Goal: Task Accomplishment & Management: Use online tool/utility

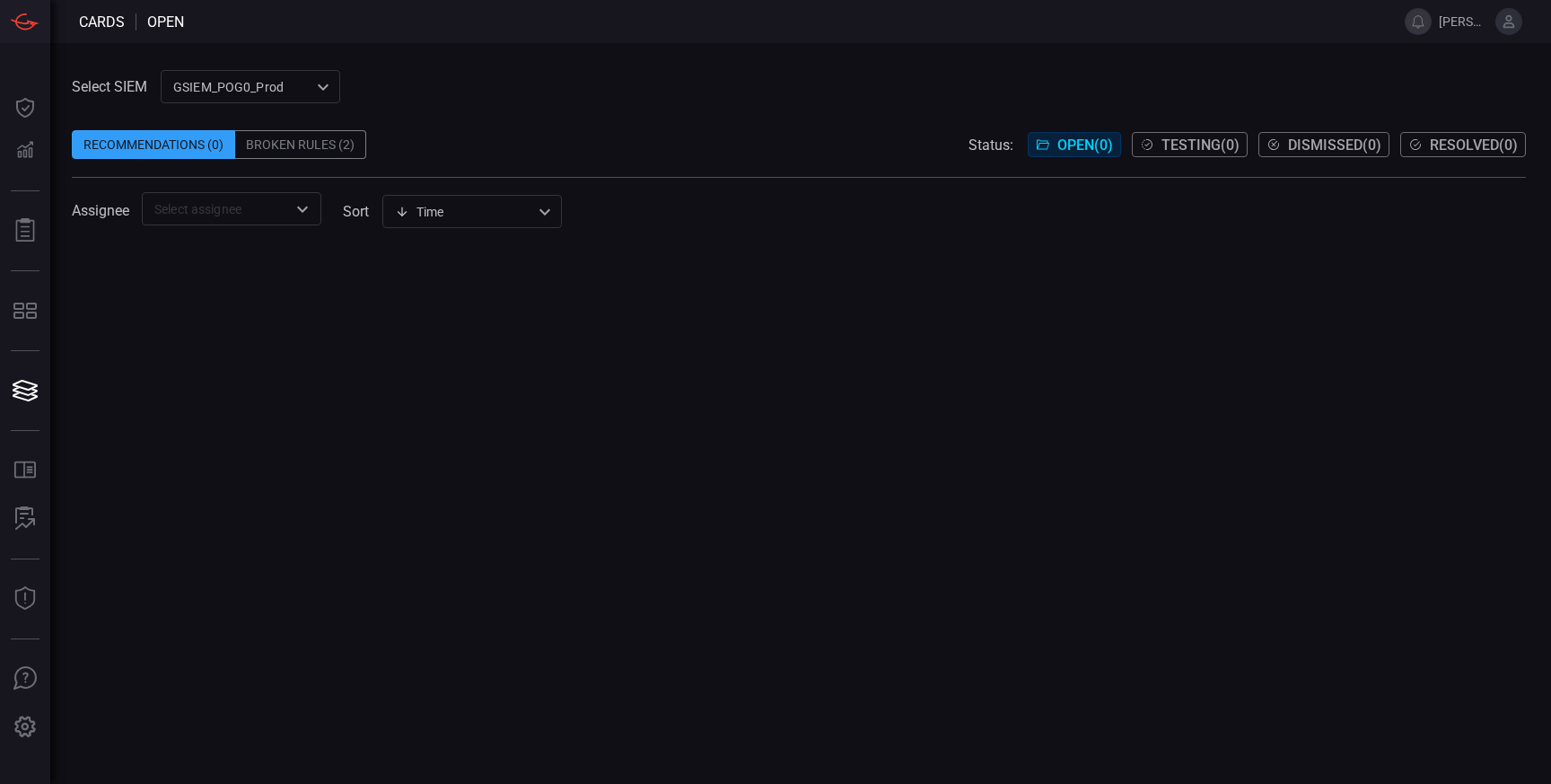
click at [331, 147] on div "Broken Rules (2)" at bounding box center [300, 144] width 131 height 29
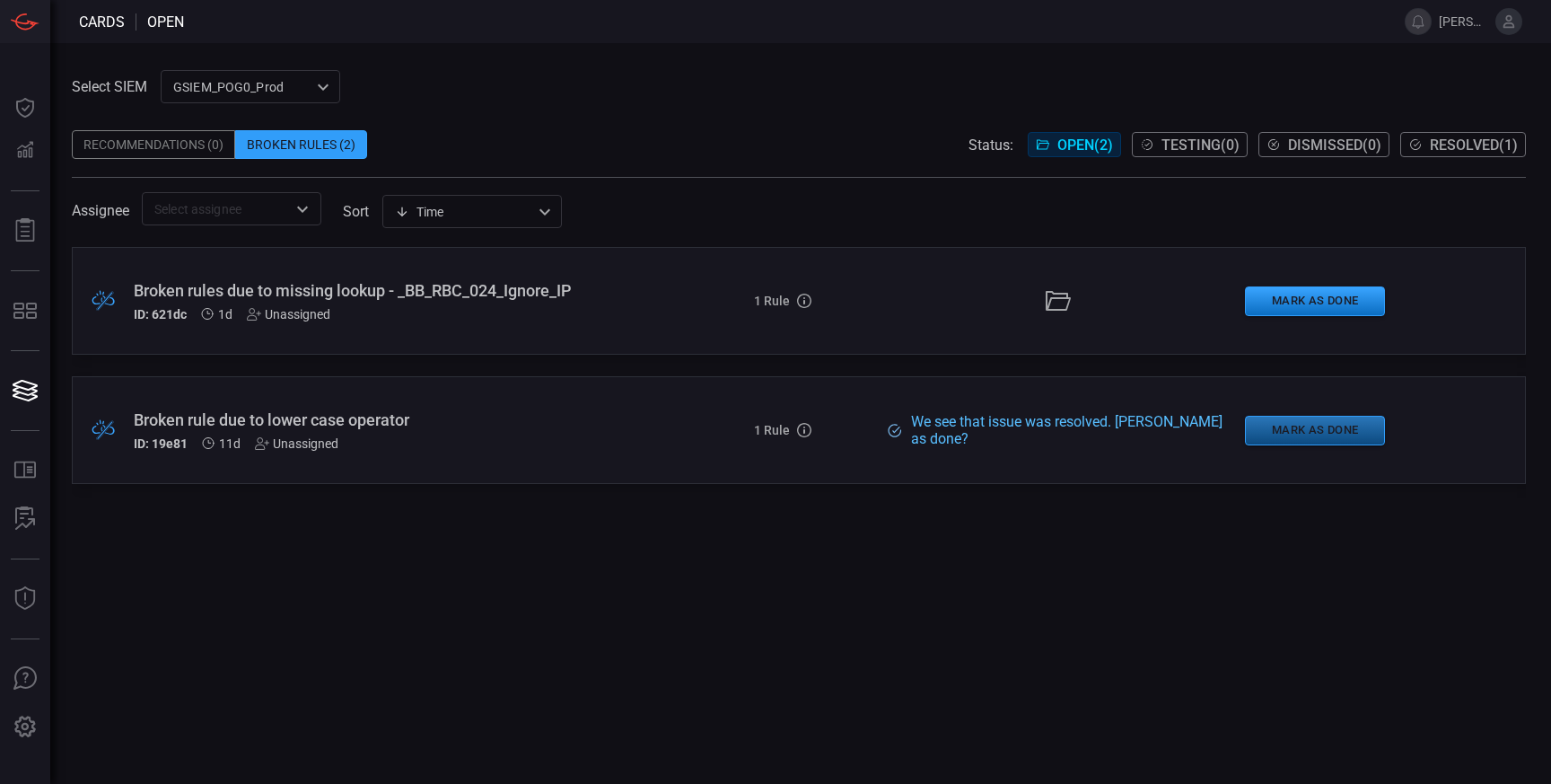
click at [1294, 429] on button "Mark as Done" at bounding box center [1315, 430] width 140 height 30
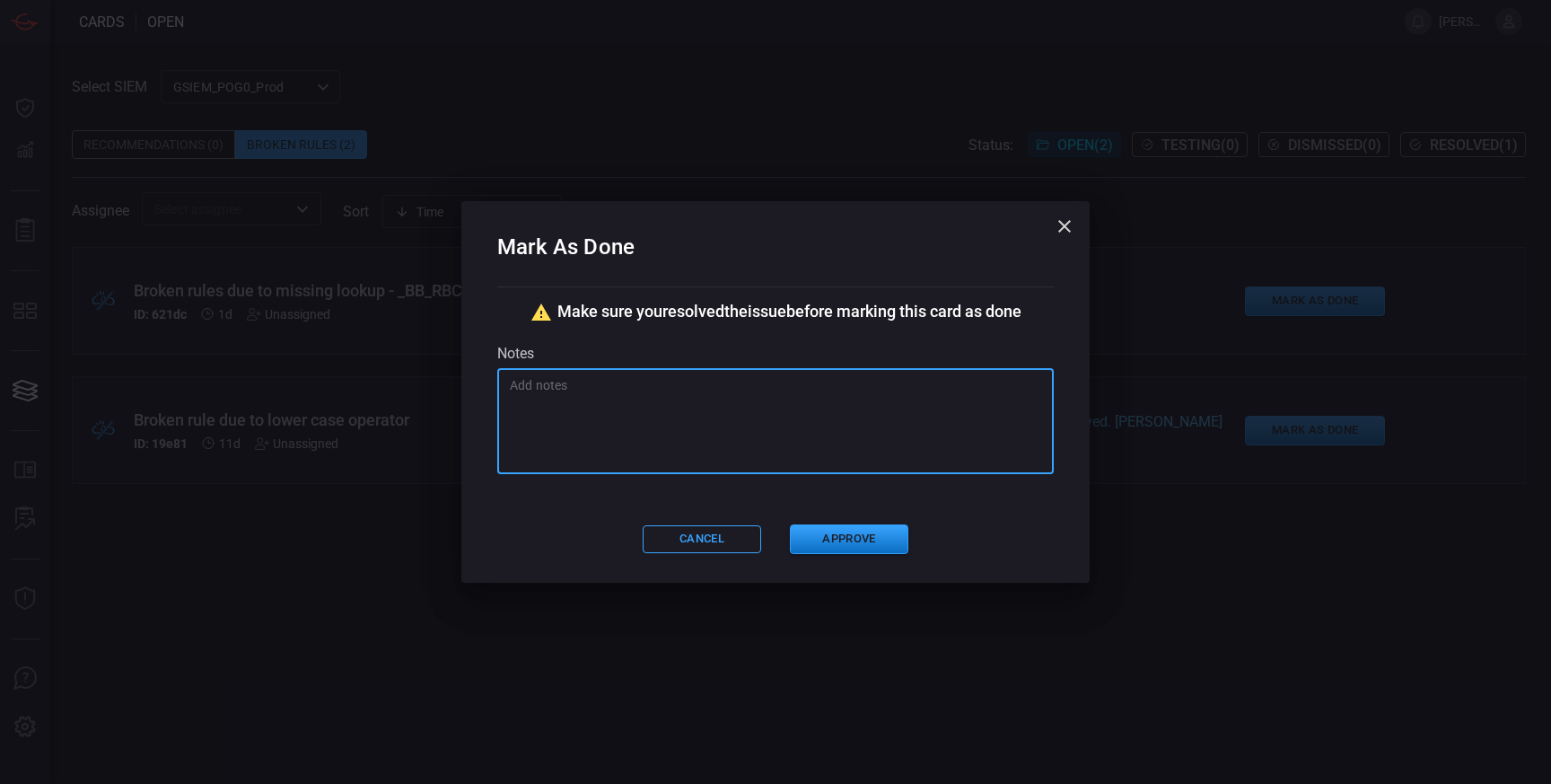
click at [830, 442] on textarea at bounding box center [776, 421] width 532 height 90
type textarea "fixed by Splunk PS"
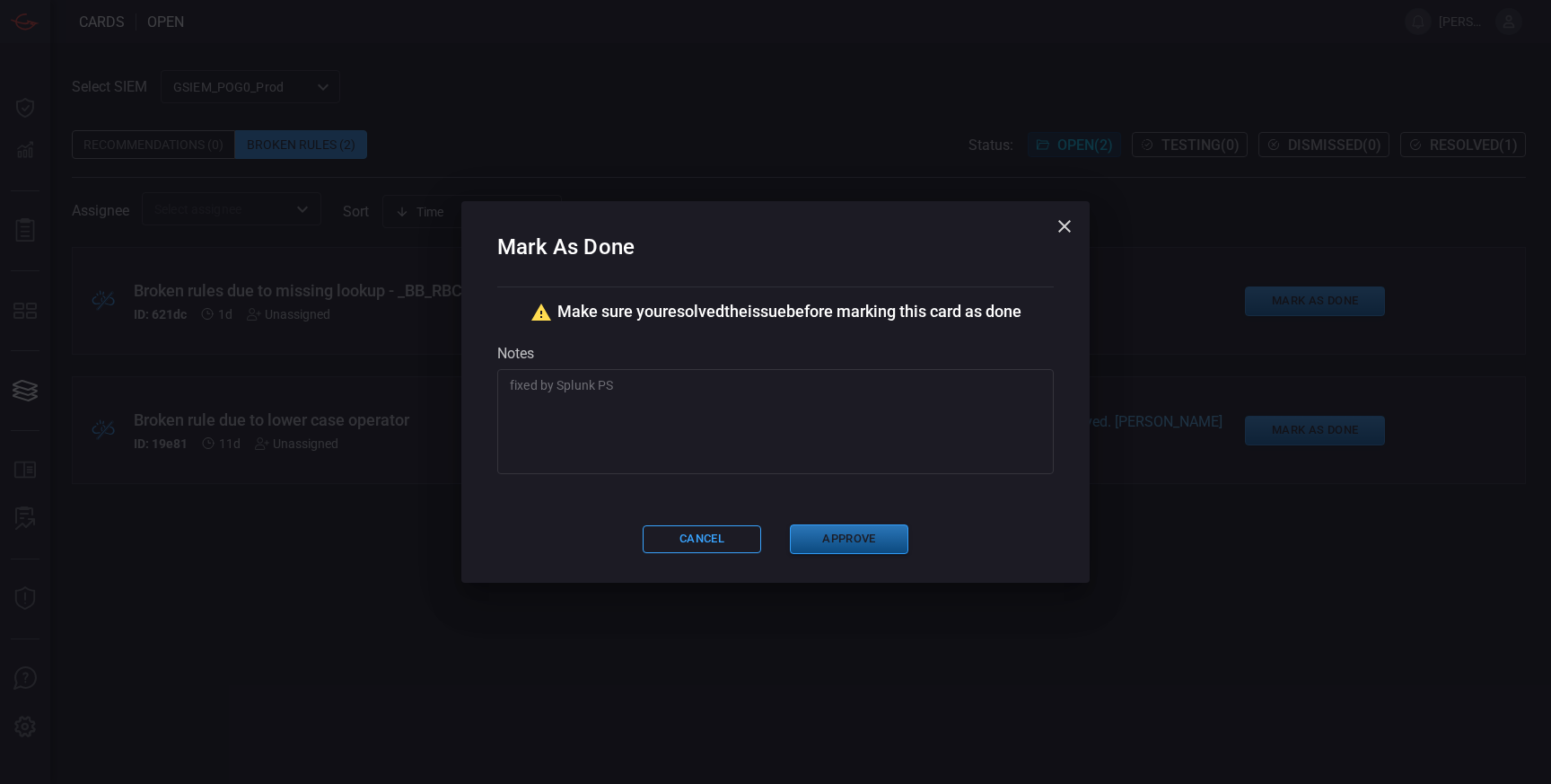
click at [825, 542] on button "Approve" at bounding box center [849, 539] width 118 height 30
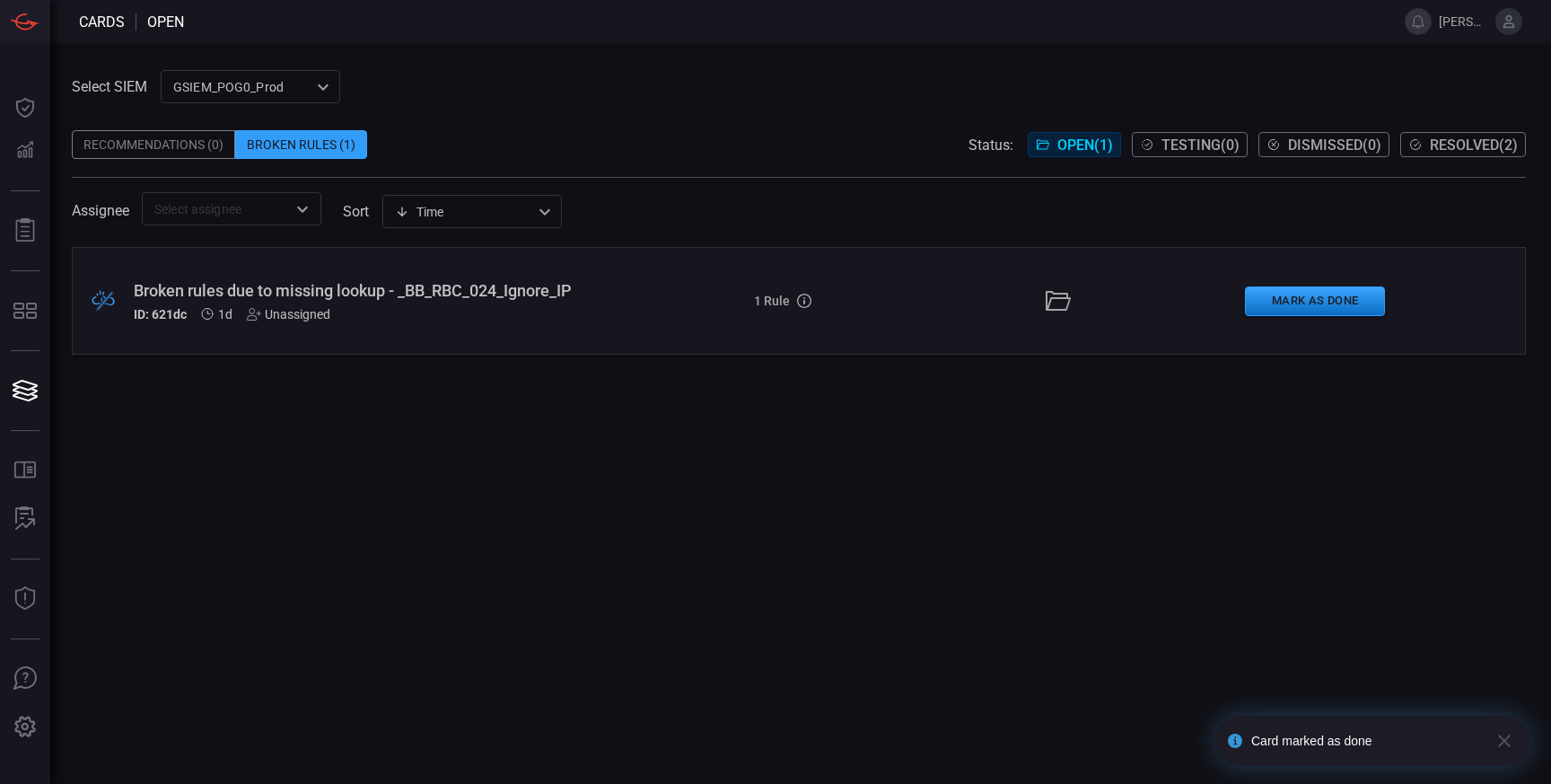
click at [571, 319] on div "ID: 621dc 1d Unassigned" at bounding box center [370, 315] width 473 height 14
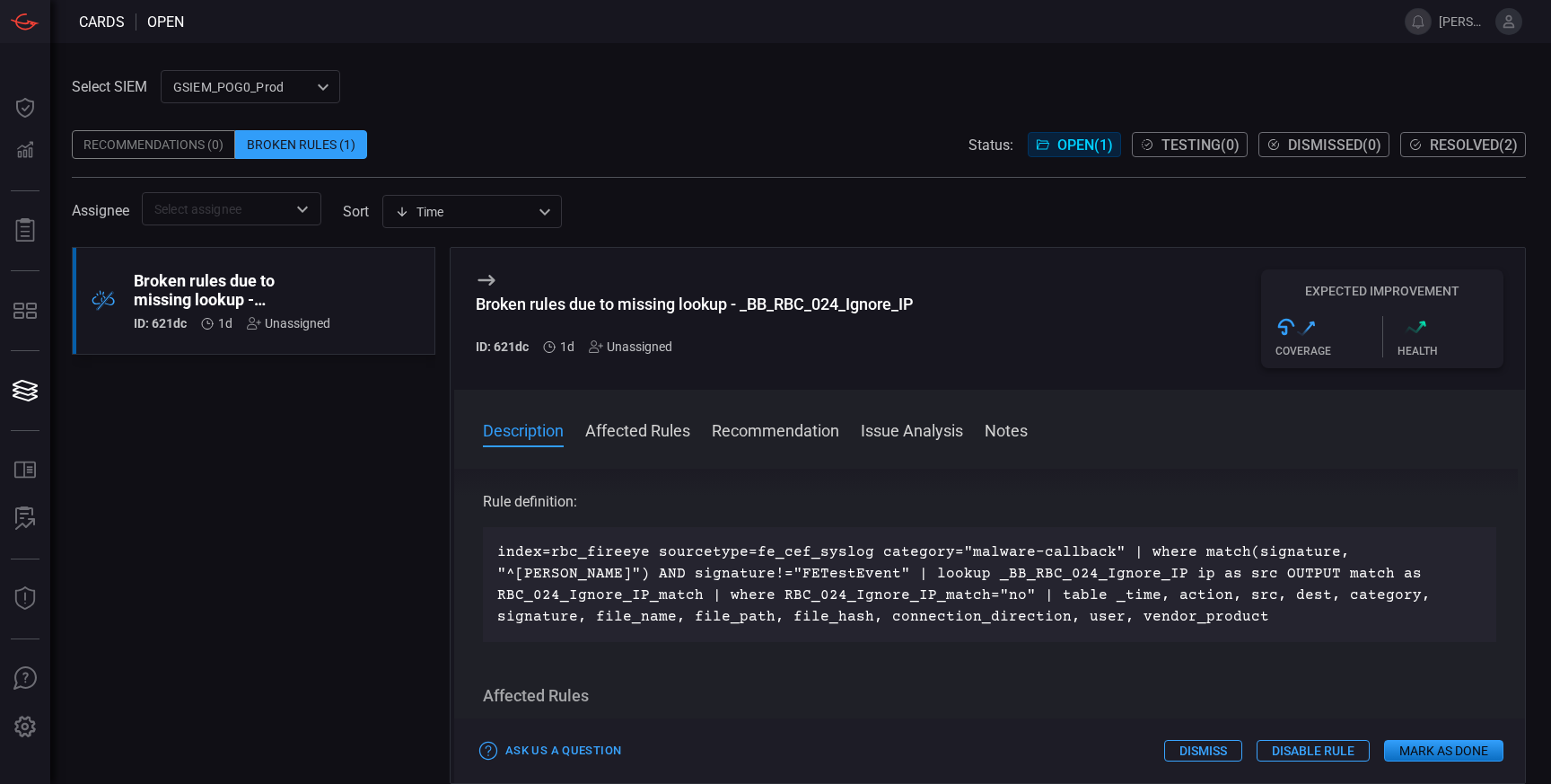
scroll to position [55, 0]
